Goal: Task Accomplishment & Management: Manage account settings

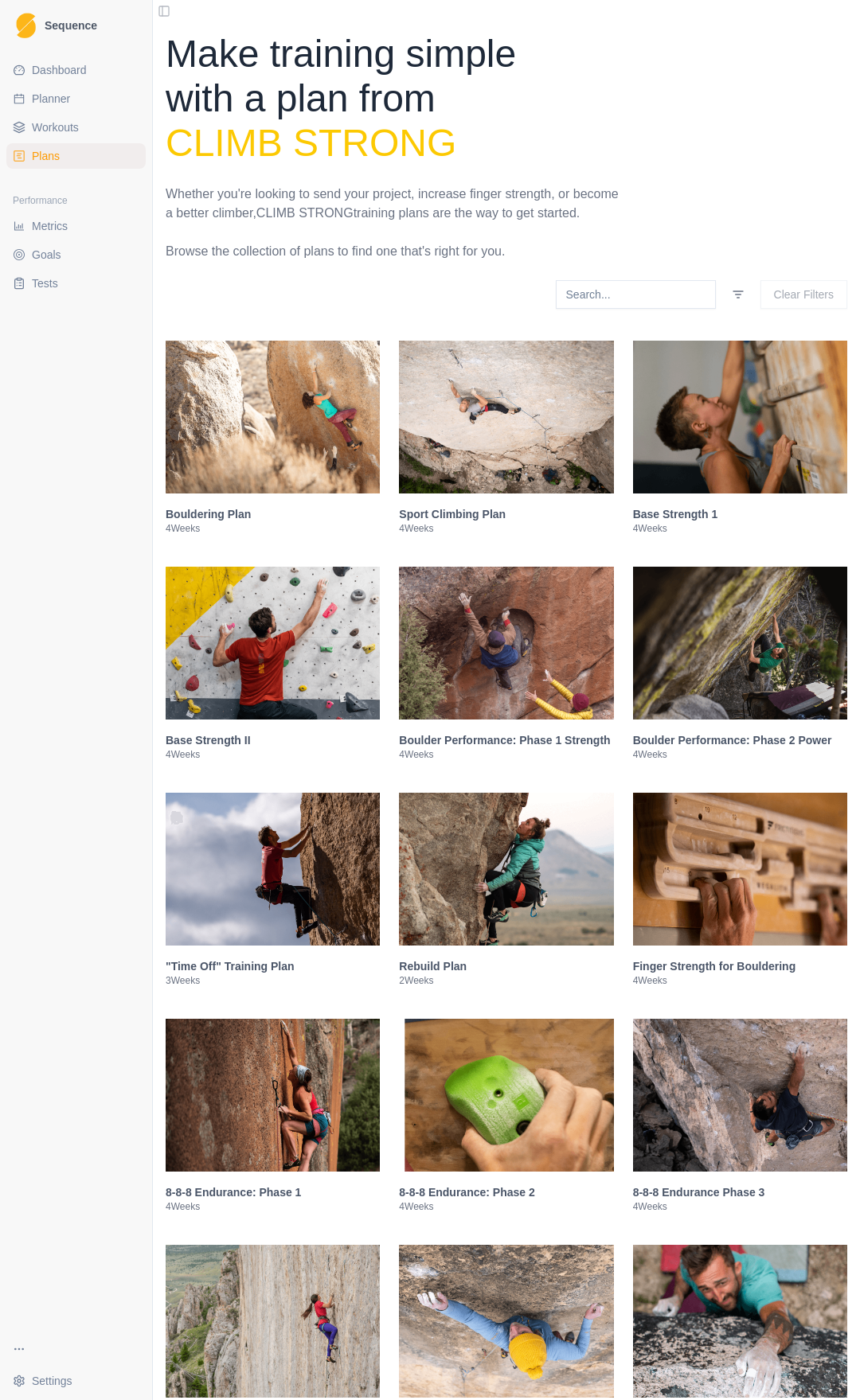
click at [55, 26] on span "Sequence" at bounding box center [71, 25] width 53 height 11
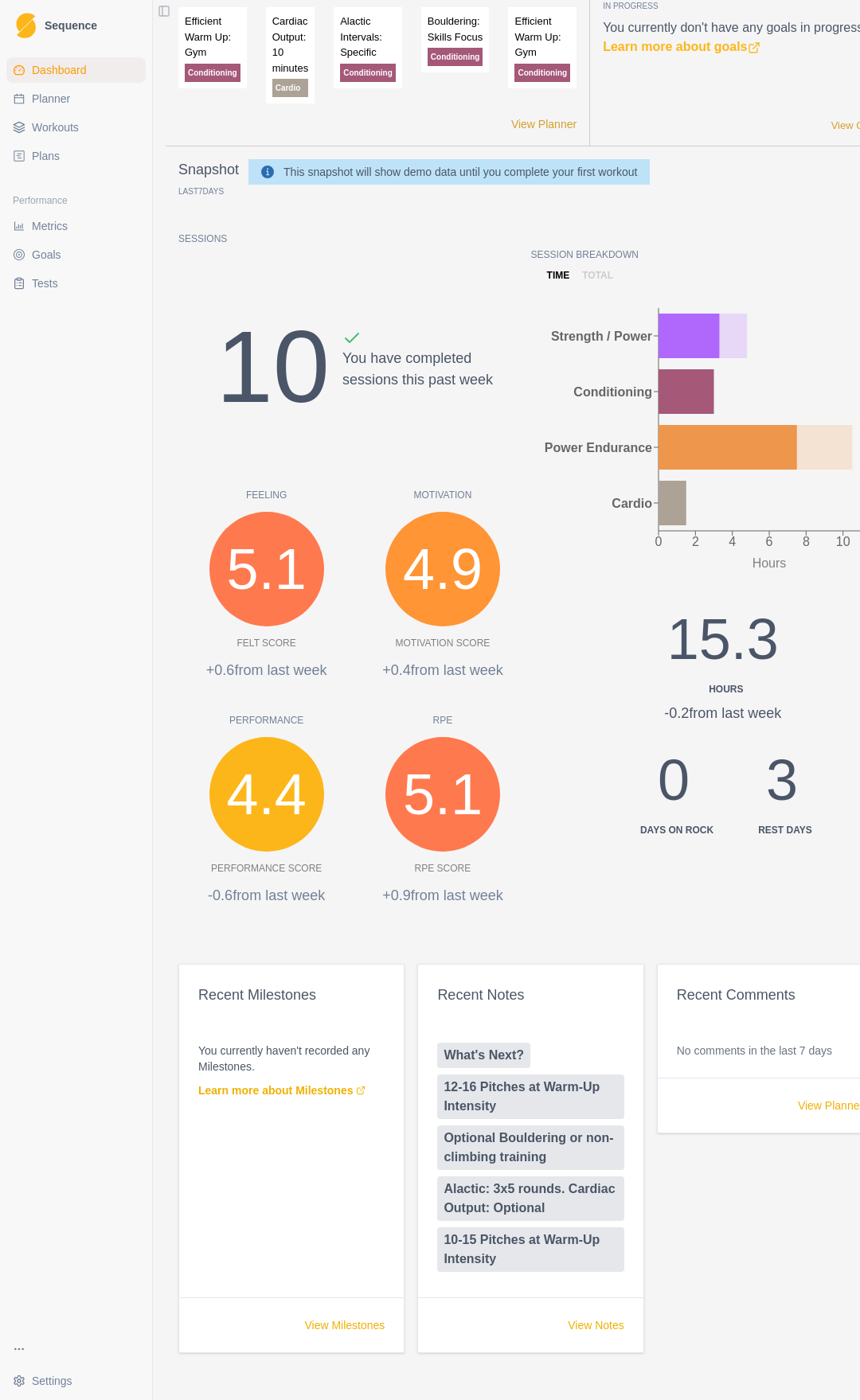
scroll to position [64, 0]
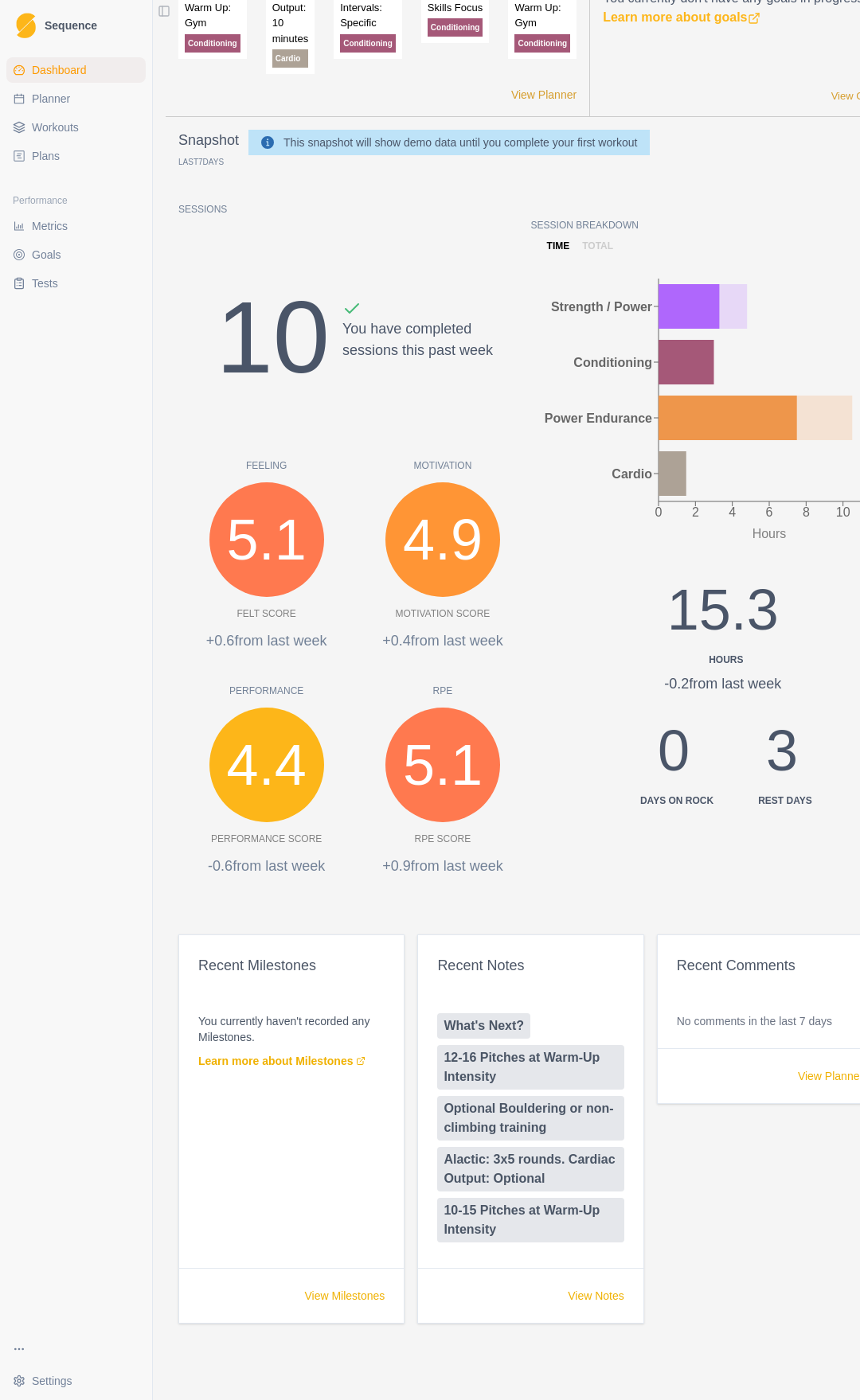
click at [40, 1391] on html "Sequence Dashboard Planner Workouts Plans Performance Metrics Goals Tests Setti…" at bounding box center [430, 700] width 860 height 1400
click at [211, 1349] on link "Account" at bounding box center [318, 1345] width 332 height 26
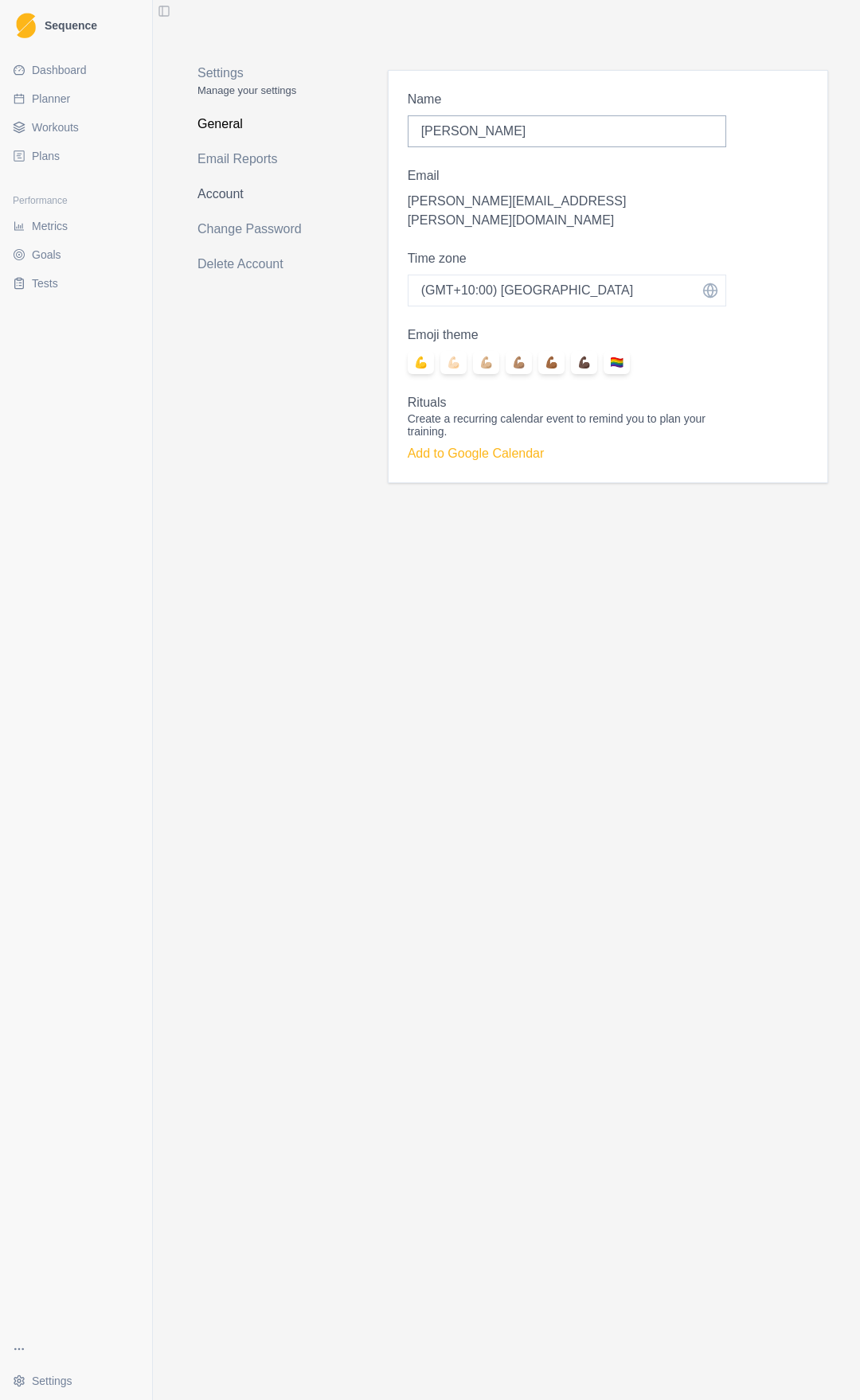
click at [230, 185] on link "Account" at bounding box center [257, 194] width 120 height 26
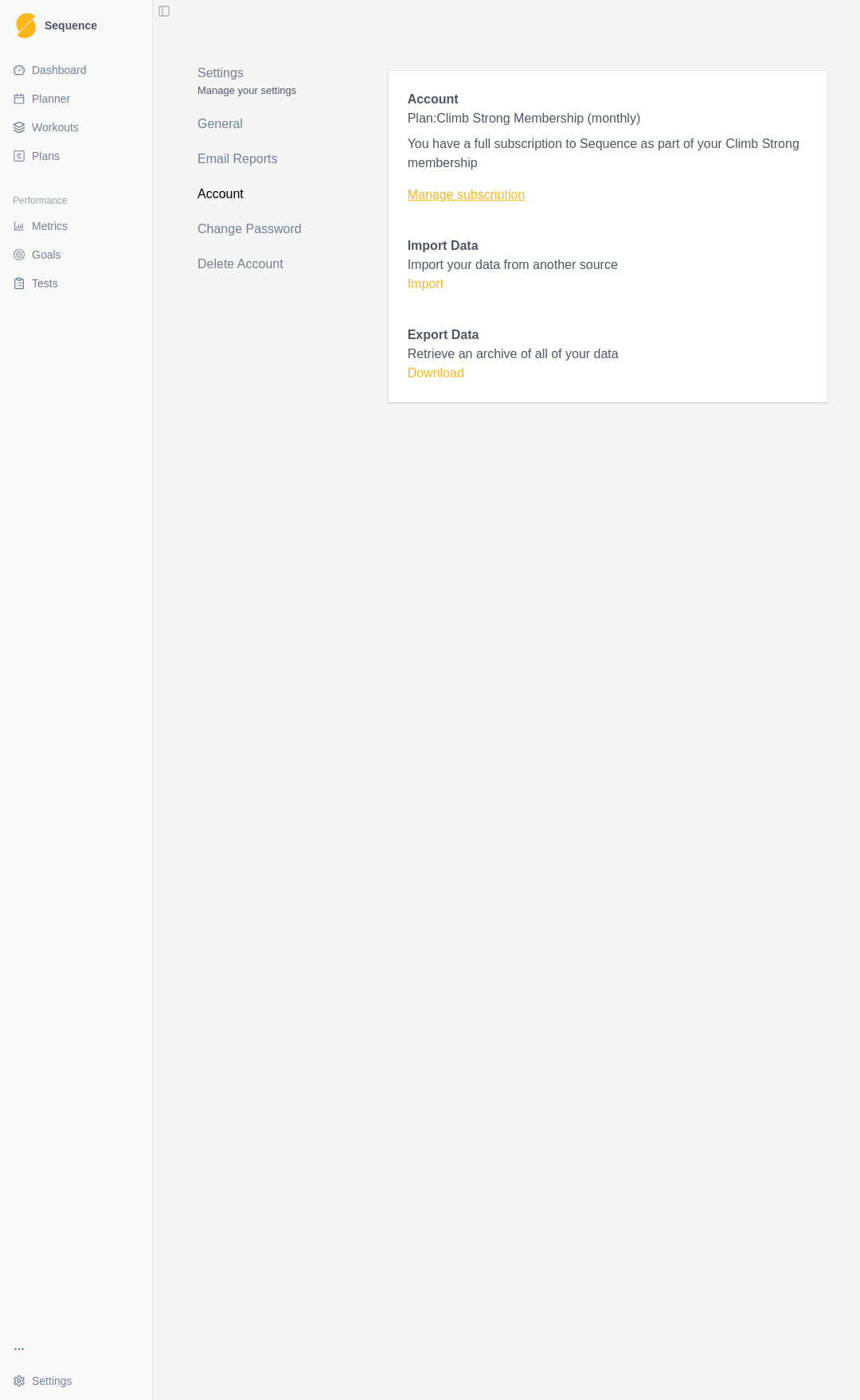
click at [472, 187] on link "Manage subscription" at bounding box center [608, 195] width 401 height 19
